Goal: Information Seeking & Learning: Learn about a topic

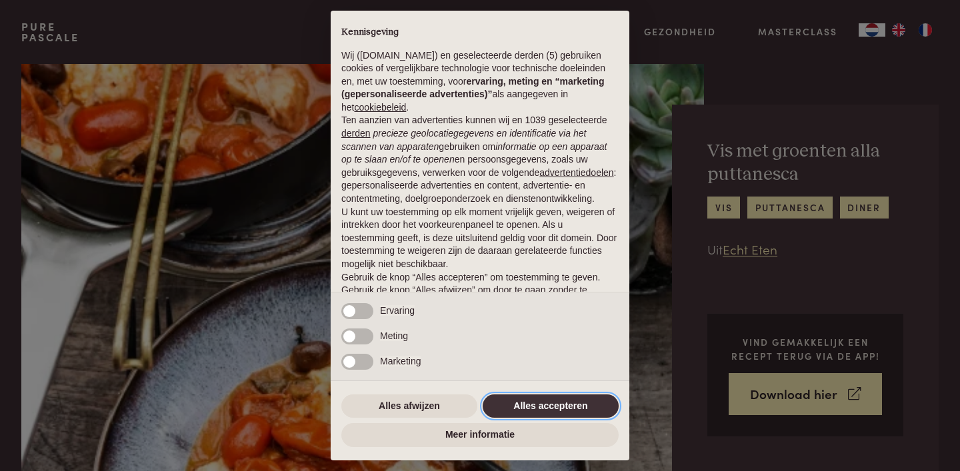
click at [519, 405] on button "Alles accepteren" at bounding box center [551, 407] width 136 height 24
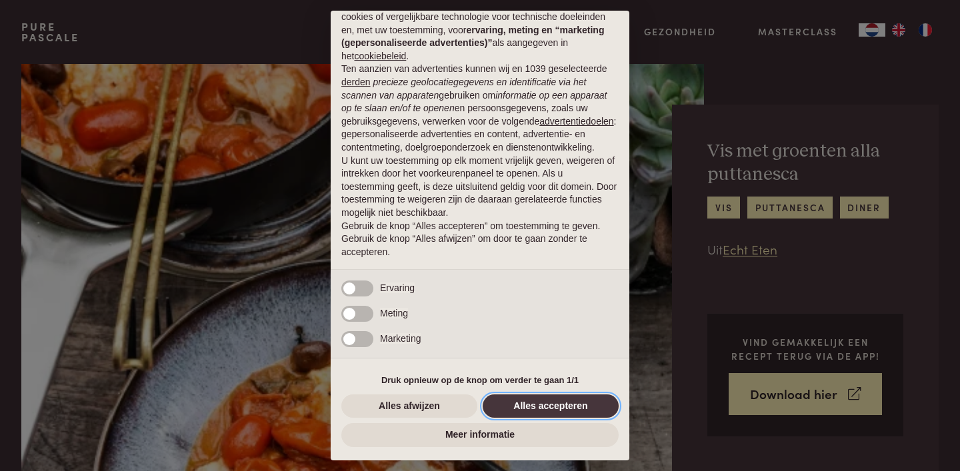
click at [519, 404] on button "Alles accepteren" at bounding box center [551, 407] width 136 height 24
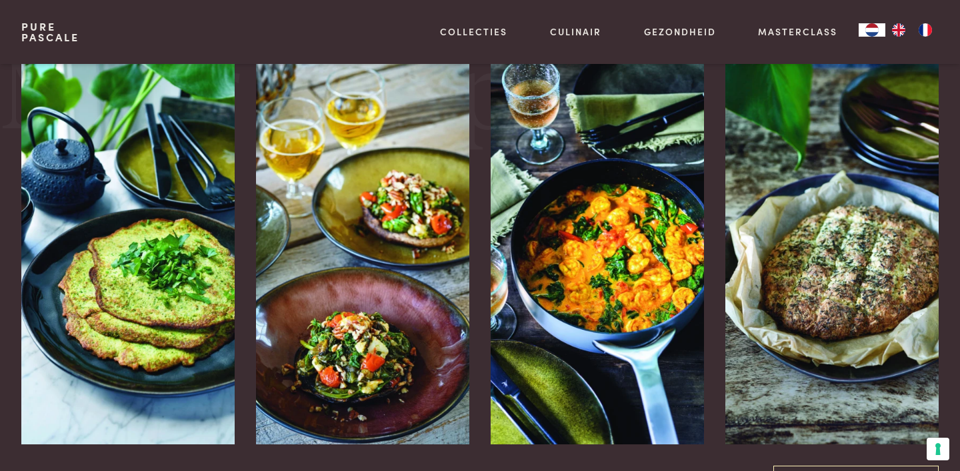
scroll to position [1737, 0]
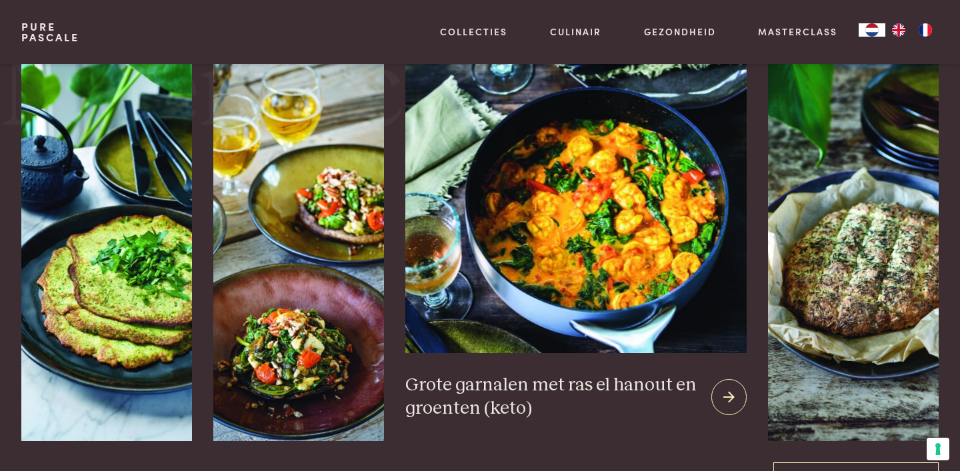
click at [617, 243] on img at bounding box center [575, 196] width 341 height 311
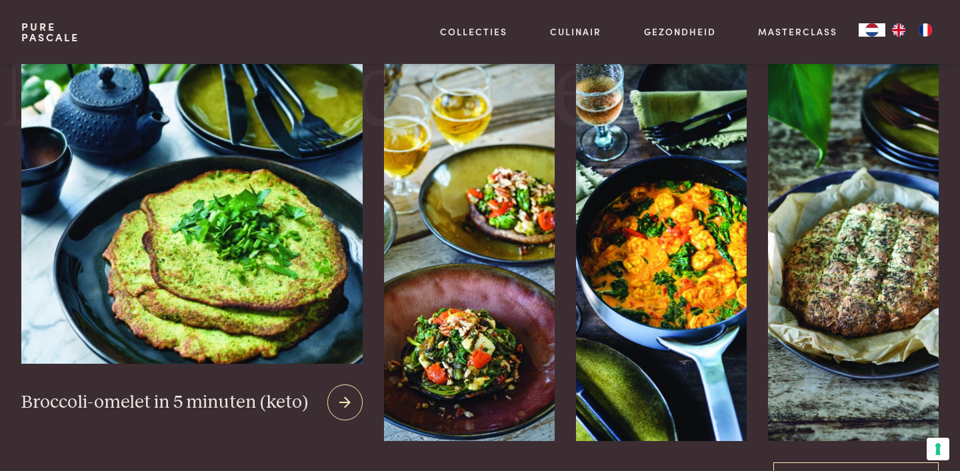
click at [235, 252] on img at bounding box center [191, 202] width 341 height 322
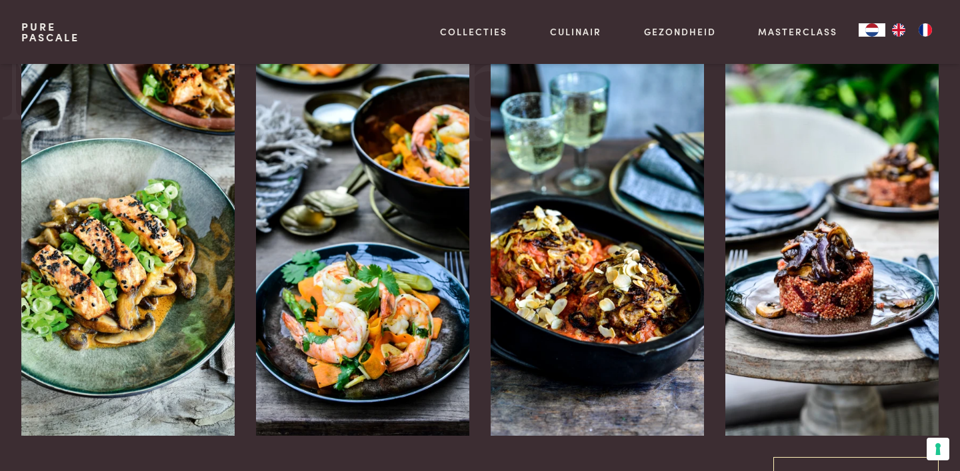
scroll to position [1802, 0]
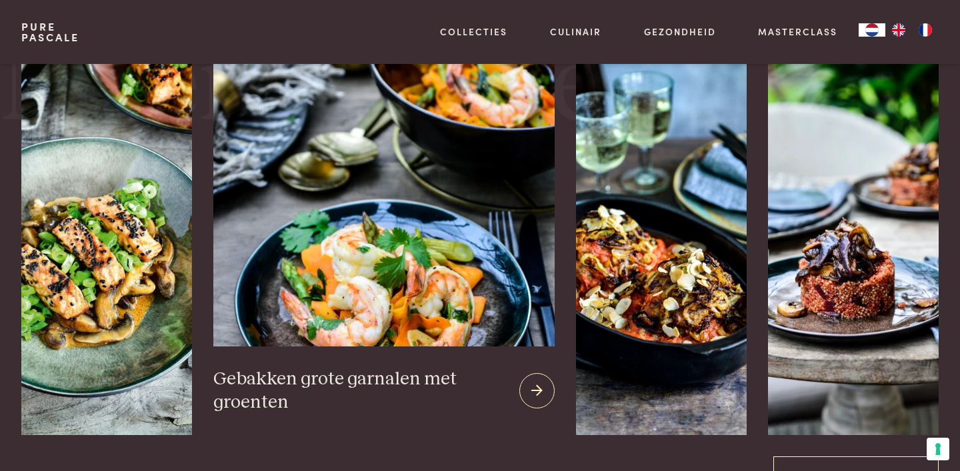
click at [361, 291] on img at bounding box center [383, 190] width 341 height 311
